Goal: Task Accomplishment & Management: Use online tool/utility

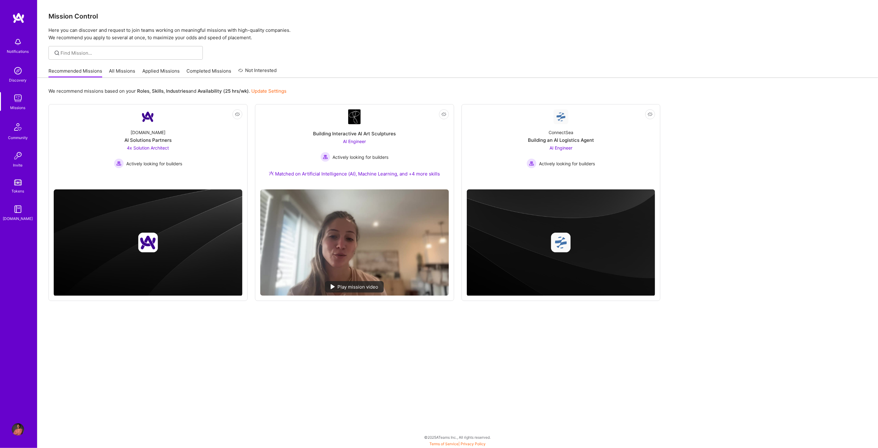
click at [129, 73] on link "All Missions" at bounding box center [122, 73] width 26 height 10
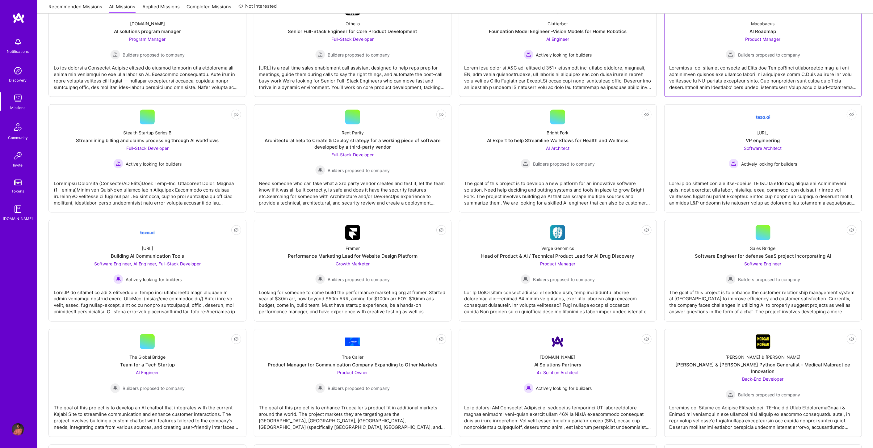
scroll to position [823, 0]
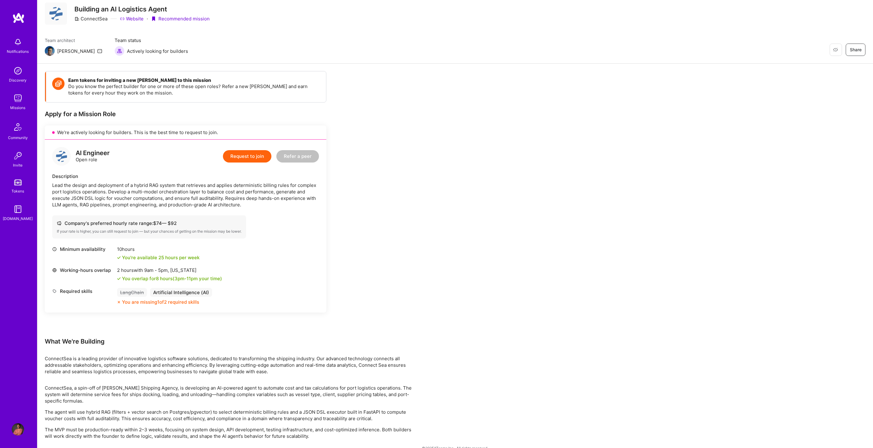
scroll to position [29, 0]
